Goal: Information Seeking & Learning: Learn about a topic

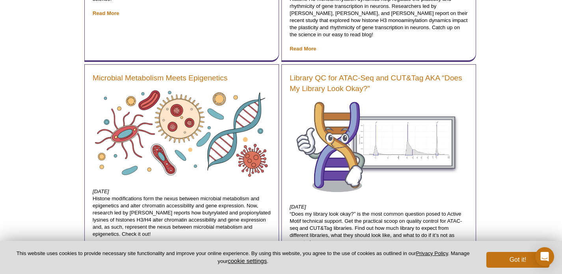
scroll to position [619, 0]
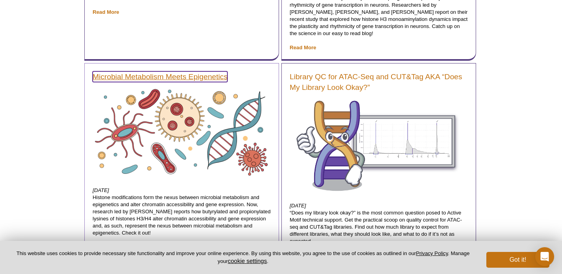
click at [186, 74] on link "Microbial Metabolism Meets Epigenetics" at bounding box center [160, 76] width 135 height 11
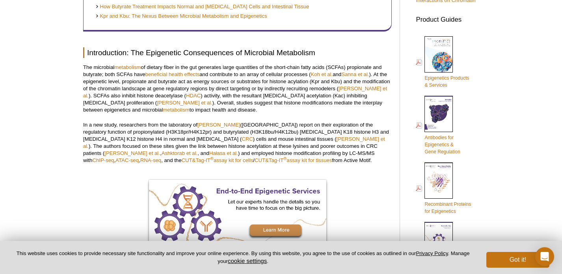
scroll to position [334, 0]
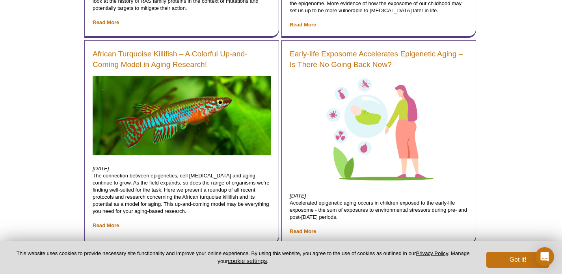
scroll to position [6479, 0]
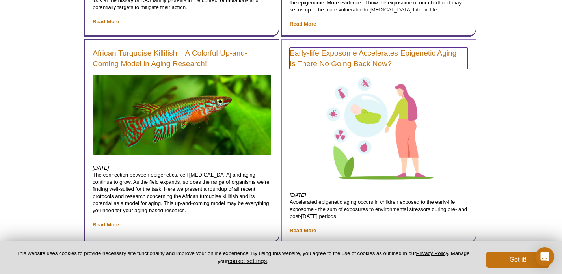
click at [325, 48] on link "Early-life Exposome Accelerates Epigenetic Aging – Is There No Going Back Now?" at bounding box center [379, 58] width 178 height 21
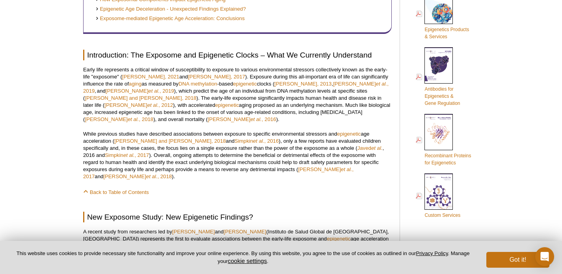
scroll to position [362, 0]
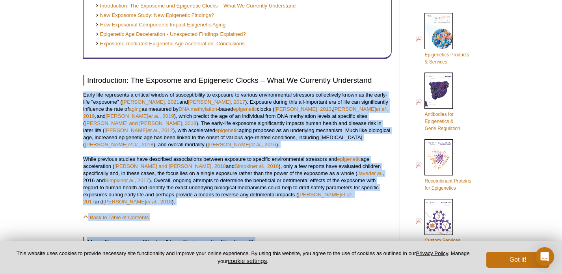
drag, startPoint x: 83, startPoint y: 93, endPoint x: 290, endPoint y: 234, distance: 251.0
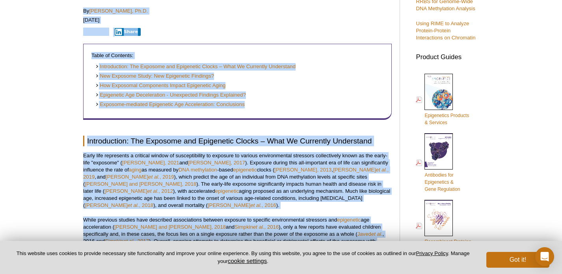
scroll to position [261, 0]
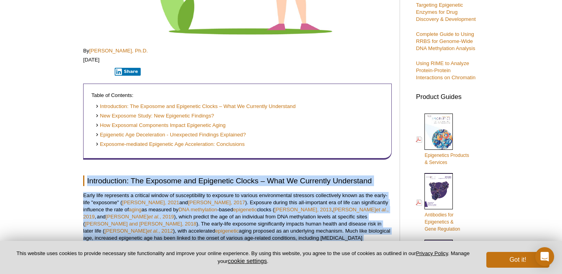
drag, startPoint x: 363, startPoint y: 147, endPoint x: 80, endPoint y: 180, distance: 284.4
copy div "Introduction: The Exposome and Epigenetic Clocks – What We Currently Understand…"
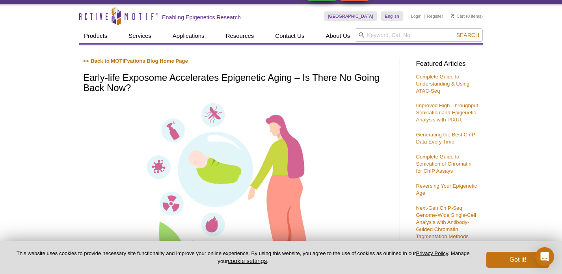
scroll to position [0, 0]
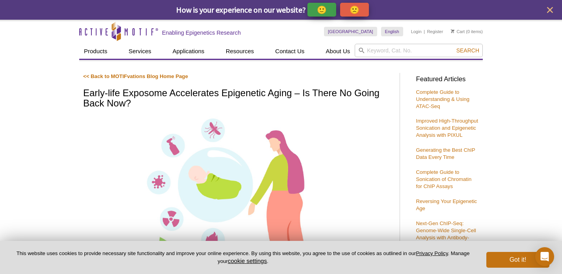
click at [212, 98] on h1 "Early-life Exposome Accelerates Epigenetic Aging – Is There No Going Back Now?" at bounding box center [237, 99] width 309 height 22
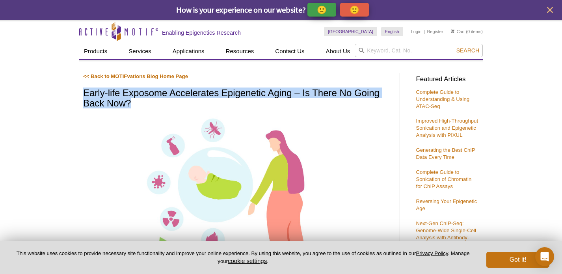
drag, startPoint x: 82, startPoint y: 93, endPoint x: 149, endPoint y: 106, distance: 68.1
copy h1 "Early-life Exposome Accelerates Epigenetic Aging – Is There No Going Back Now?"
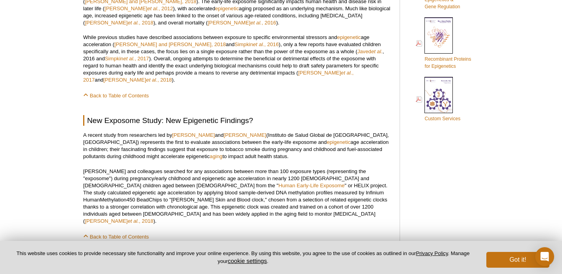
scroll to position [485, 0]
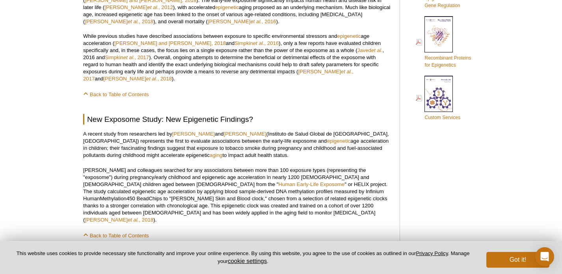
drag, startPoint x: 173, startPoint y: 122, endPoint x: 268, endPoint y: 123, distance: 95.8
click at [268, 130] on p "A recent study from researchers led by Mariona Bustamante and Martine Vrijheid …" at bounding box center [237, 144] width 309 height 28
copy p "Mariona Bustamante and Martine Vrijheid"
click at [283, 138] on p "A recent study from researchers led by Mariona Bustamante and Martine Vrijheid …" at bounding box center [237, 144] width 309 height 28
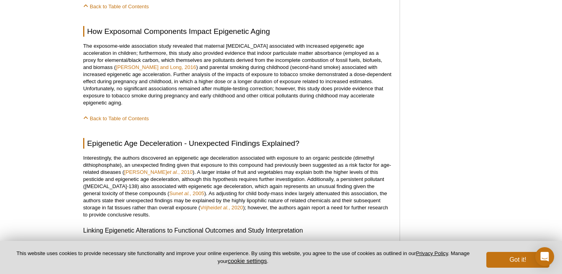
scroll to position [719, 0]
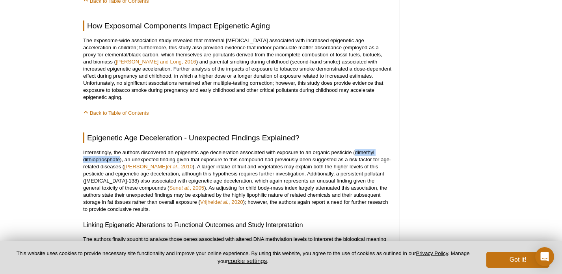
drag, startPoint x: 355, startPoint y: 131, endPoint x: 119, endPoint y: 142, distance: 236.3
click at [119, 149] on p "Interestingly, the authors discovered an epigenetic age deceleration associated…" at bounding box center [237, 181] width 309 height 64
copy p "dimethyl dithiophosphate"
click at [261, 150] on p "Interestingly, the authors discovered an epigenetic age deceleration associated…" at bounding box center [237, 181] width 309 height 64
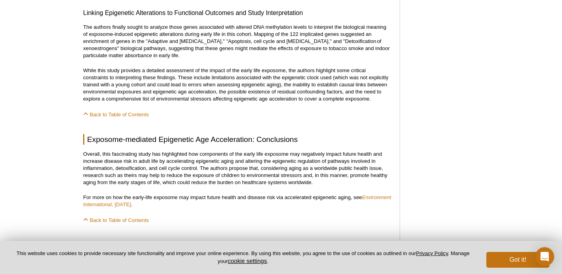
scroll to position [934, 0]
